Goal: Task Accomplishment & Management: Complete application form

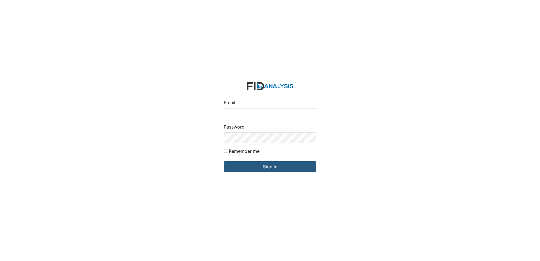
type input "[EMAIL_ADDRESS][DOMAIN_NAME]"
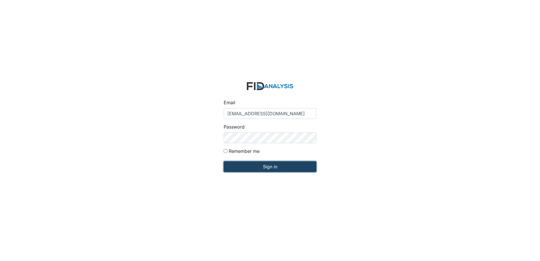
click at [287, 166] on input "Sign in" at bounding box center [270, 166] width 93 height 11
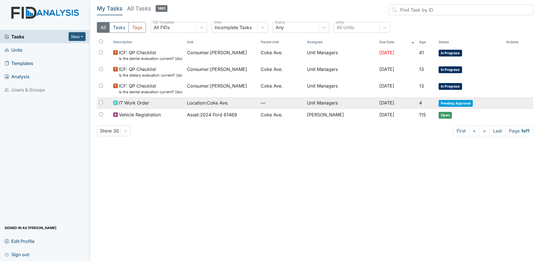
click at [285, 103] on span "—" at bounding box center [282, 102] width 42 height 7
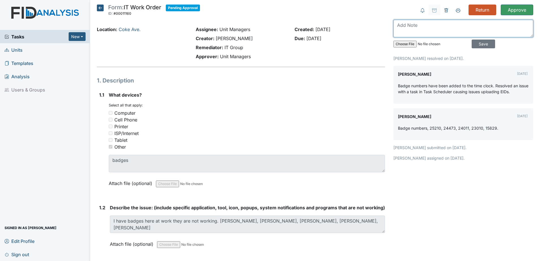
click at [408, 29] on textarea at bounding box center [464, 29] width 140 height 18
type textarea "still not working"
click at [480, 46] on input "Save" at bounding box center [483, 44] width 23 height 9
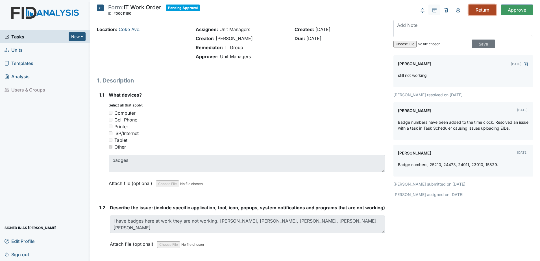
click at [476, 12] on input "Return" at bounding box center [483, 10] width 28 height 11
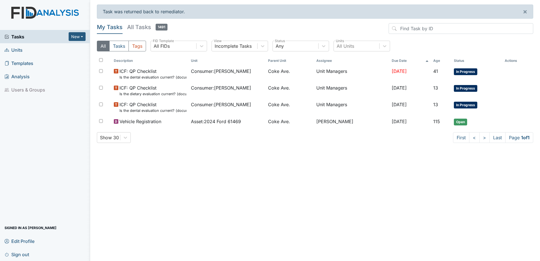
click at [19, 49] on span "Units" at bounding box center [14, 49] width 18 height 9
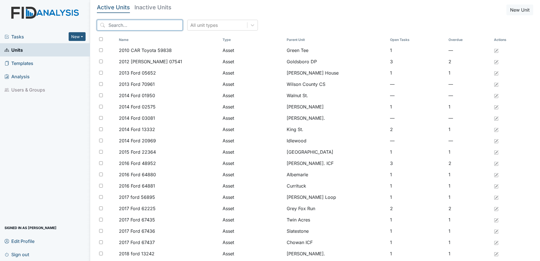
click at [148, 26] on input "search" at bounding box center [140, 25] width 86 height 11
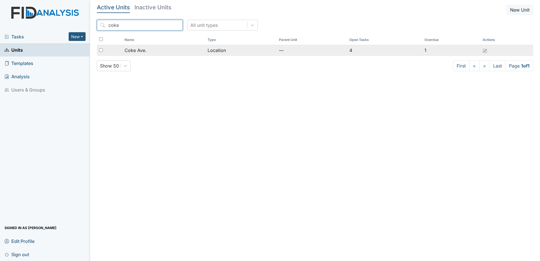
type input "coke"
click at [153, 51] on div "Coke Ave." at bounding box center [164, 50] width 78 height 7
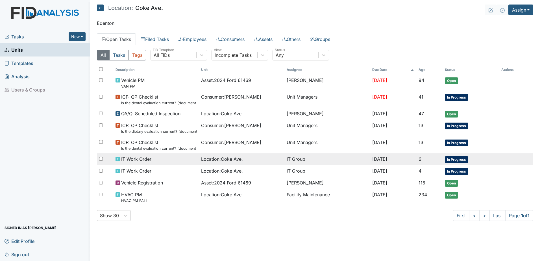
click at [223, 160] on span "Location : [GEOGRAPHIC_DATA]." at bounding box center [222, 159] width 42 height 7
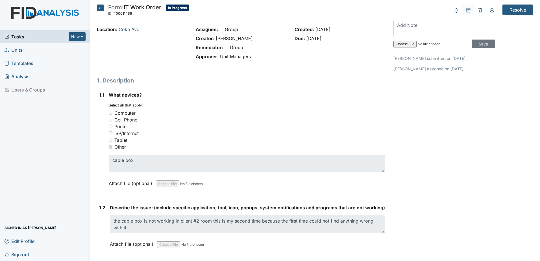
click at [101, 10] on icon at bounding box center [100, 8] width 7 height 7
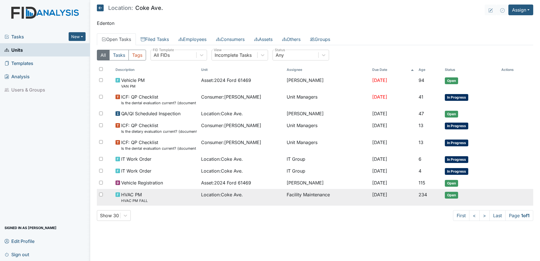
click at [223, 192] on span "Location : Coke Ave." at bounding box center [222, 194] width 42 height 7
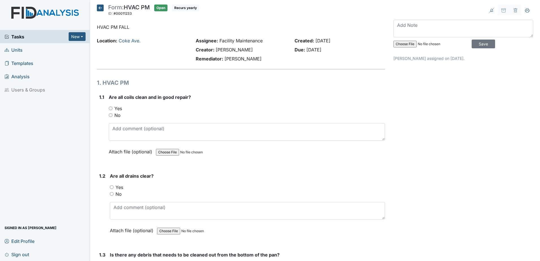
click at [99, 7] on icon at bounding box center [100, 8] width 7 height 7
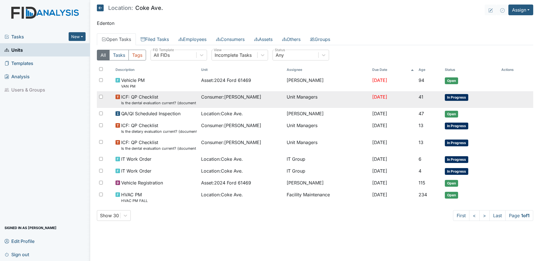
click at [399, 101] on td "[DATE]" at bounding box center [393, 99] width 46 height 17
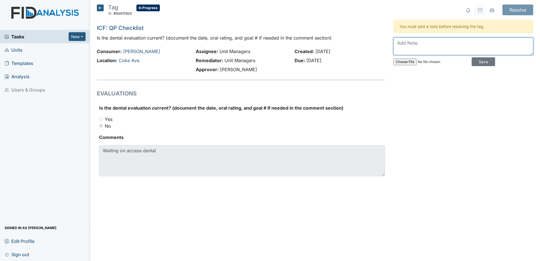
click at [414, 47] on textarea at bounding box center [464, 47] width 140 height 18
click at [435, 147] on div "Resolve Archive Task × Are you sure you want to archive this task? It will appe…" at bounding box center [463, 97] width 148 height 185
click at [103, 8] on icon at bounding box center [100, 8] width 7 height 7
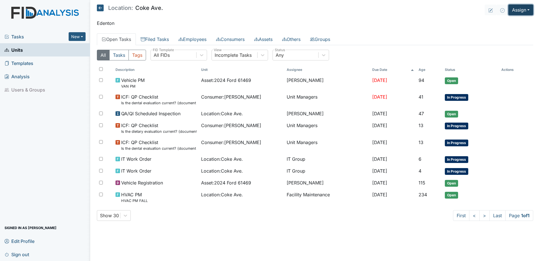
click at [519, 10] on button "Assign" at bounding box center [521, 10] width 25 height 11
click at [501, 24] on link "Assign Form" at bounding box center [507, 22] width 51 height 9
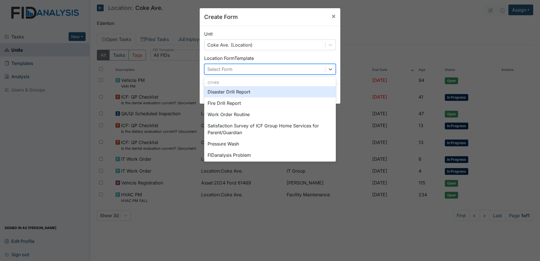
click at [281, 67] on div "Select Form" at bounding box center [265, 69] width 121 height 10
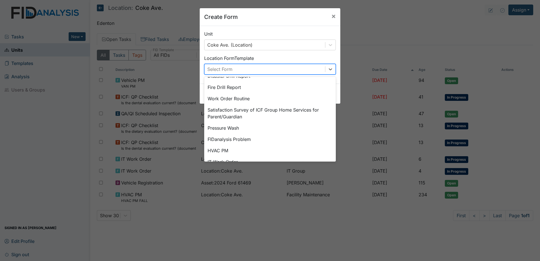
scroll to position [14, 0]
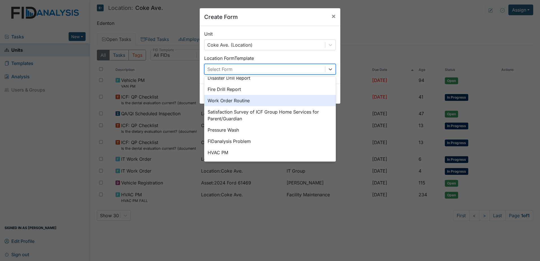
click at [255, 96] on div "Work Order Routine" at bounding box center [270, 100] width 132 height 11
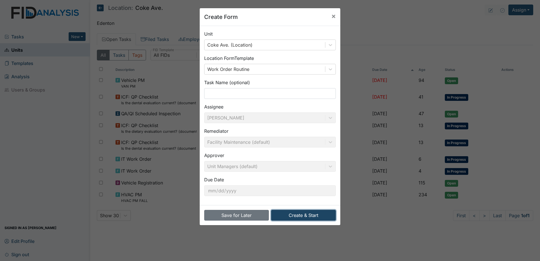
click at [318, 212] on button "Create & Start" at bounding box center [303, 215] width 65 height 11
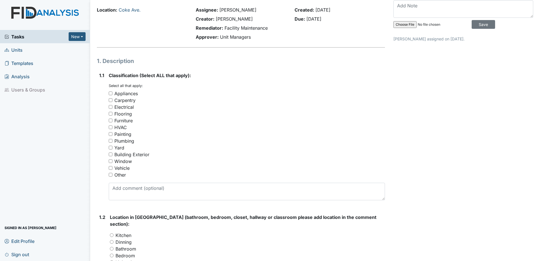
scroll to position [28, 0]
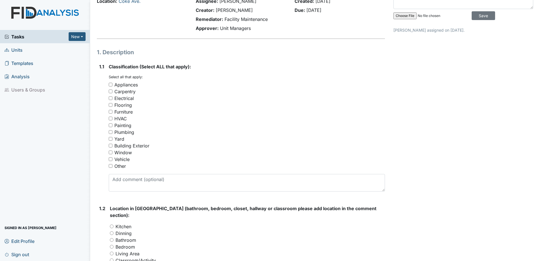
click at [109, 165] on input "Other" at bounding box center [111, 166] width 4 height 4
checkbox input "true"
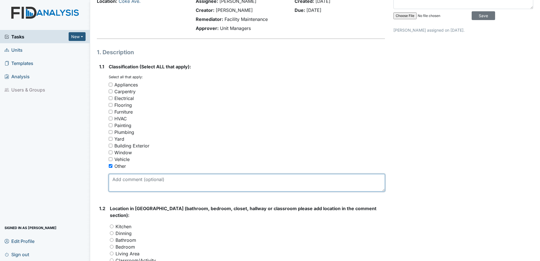
click at [165, 182] on textarea at bounding box center [247, 183] width 276 height 18
type textarea "O"
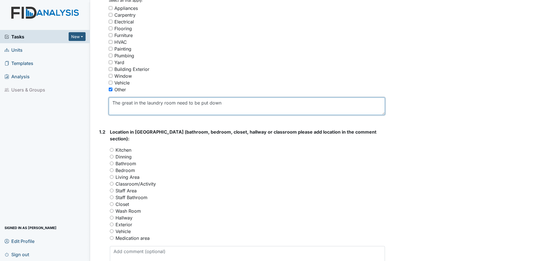
scroll to position [113, 0]
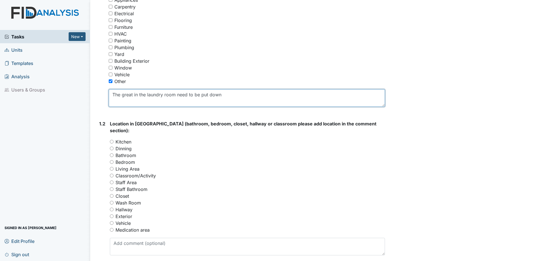
type textarea "The great in the laundry room need to be put down"
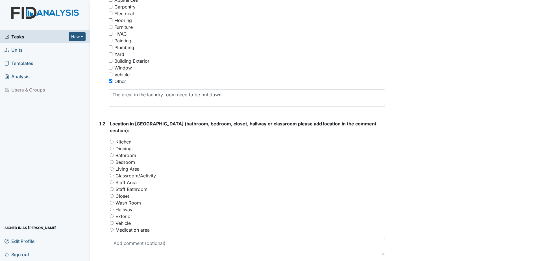
click at [113, 201] on input "Wash Room" at bounding box center [112, 203] width 4 height 4
radio input "true"
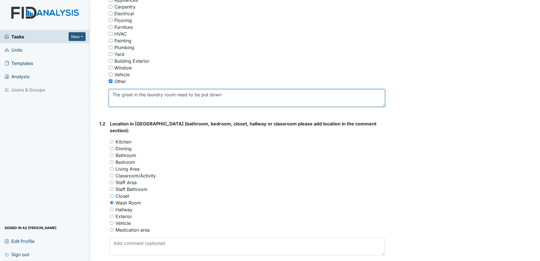
drag, startPoint x: 132, startPoint y: 95, endPoint x: 138, endPoint y: 94, distance: 6.8
click at [132, 95] on textarea "The great in the laundry room need to be put down" at bounding box center [247, 98] width 276 height 18
click at [123, 94] on textarea "The t in the laundry room need to be put down" at bounding box center [247, 98] width 276 height 18
click at [130, 94] on textarea "The Play in the floor in the laundry room need to be put down" at bounding box center [247, 98] width 276 height 18
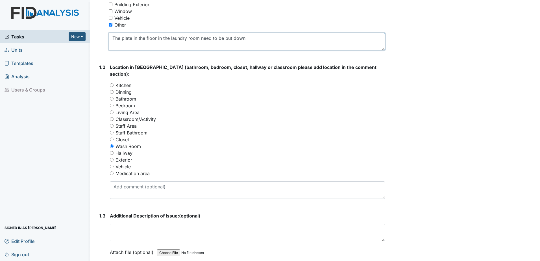
scroll to position [198, 0]
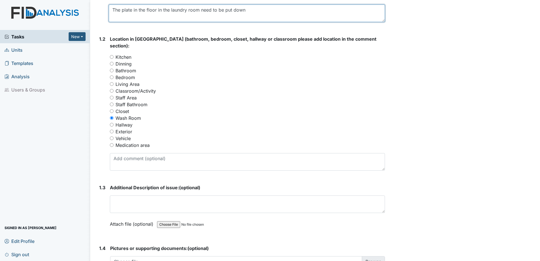
drag, startPoint x: 114, startPoint y: 8, endPoint x: 246, endPoint y: 10, distance: 131.9
click at [246, 10] on textarea "The plate in the floor in the laundry room need to be put down" at bounding box center [247, 14] width 276 height 18
type textarea "The plate in the floor in the laundry room need to be put down"
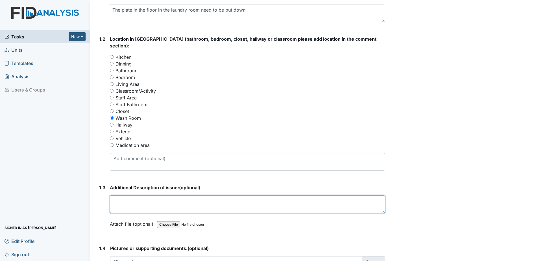
paste textarea "he plate in the floor in the laundry room need to be put down"
type textarea "he plate in the floor in the laundry room need to be put down"
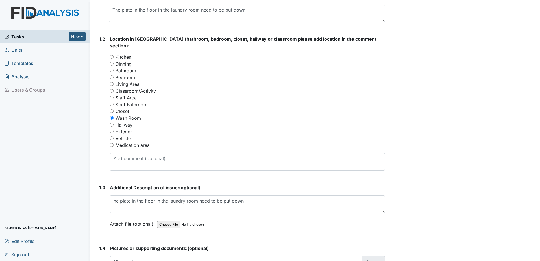
click at [255, 230] on div "1. Description 1.1 Classification (Select ALL that apply): You must select one …" at bounding box center [241, 136] width 288 height 514
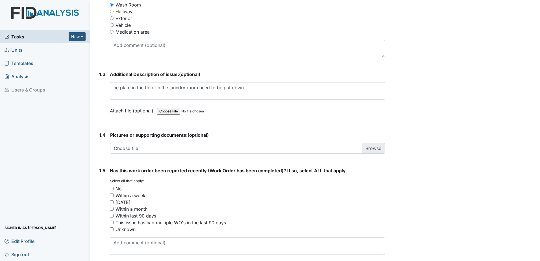
scroll to position [327, 0]
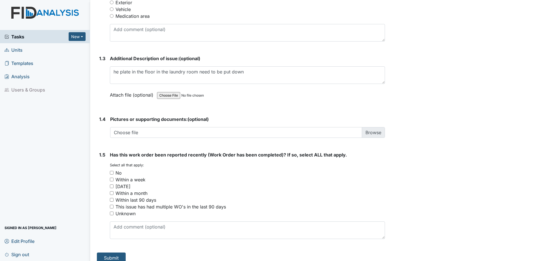
click at [113, 212] on input "Unknown" at bounding box center [112, 214] width 4 height 4
checkbox input "true"
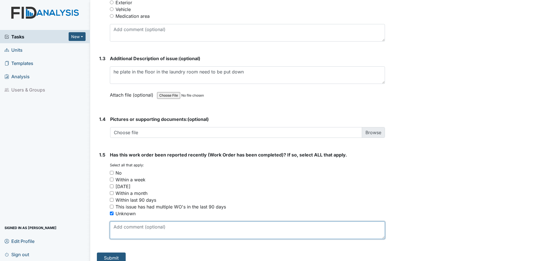
click at [127, 221] on textarea at bounding box center [247, 230] width 275 height 18
type textarea "I have put a work order in a little while ago and I talked to the maintenance m…"
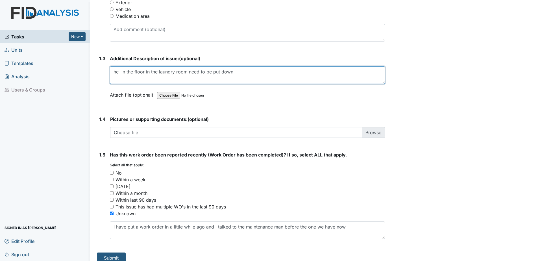
type textarea "he in the floor in the laundry room need to be put down"
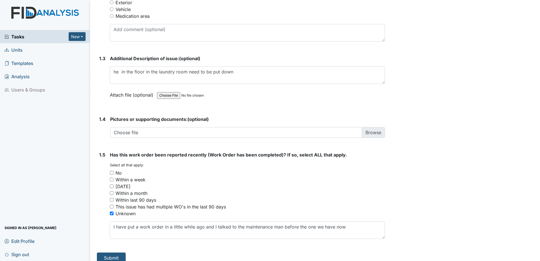
drag, startPoint x: 119, startPoint y: 64, endPoint x: 71, endPoint y: 164, distance: 110.7
click at [71, 164] on div "Tasks New Form Inspection Document Bundle Units Templates Analysis Users & Grou…" at bounding box center [45, 145] width 90 height 231
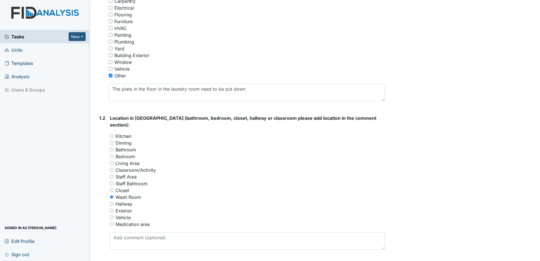
scroll to position [101, 0]
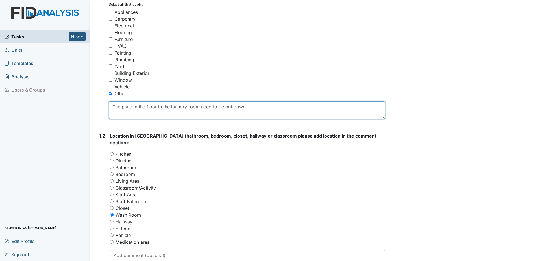
click at [131, 106] on textarea "The plate in the floor in the laundry room need to be put down" at bounding box center [247, 110] width 276 height 18
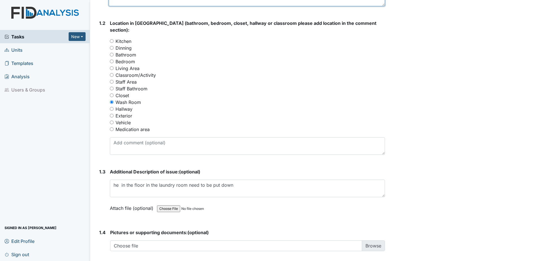
scroll to position [214, 0]
type textarea "The drain in the floor in the laundry room need to be put down"
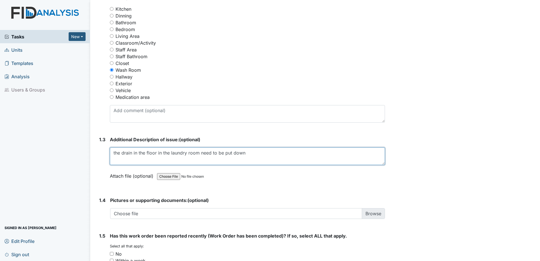
scroll to position [327, 0]
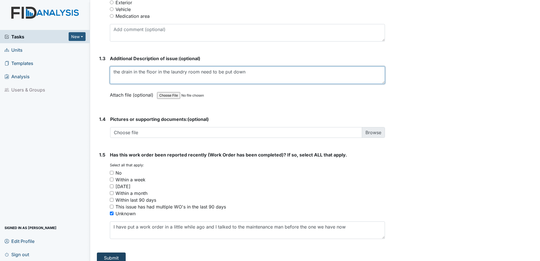
type textarea "the drain in the floor in the laundry room need to be put down"
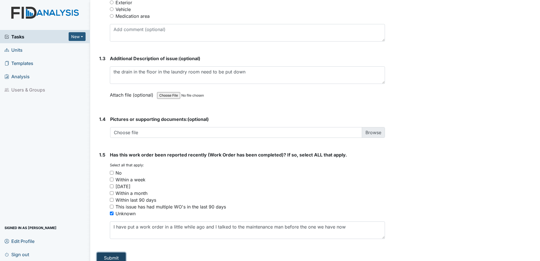
click at [122, 253] on button "Submit" at bounding box center [111, 258] width 29 height 11
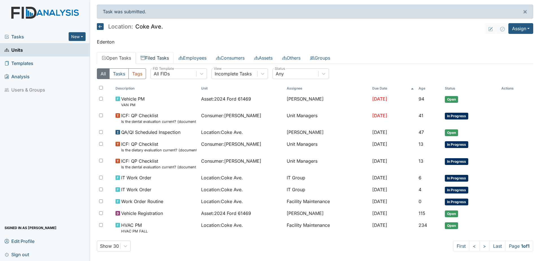
click at [168, 59] on link "Filed Tasks" at bounding box center [155, 58] width 38 height 12
